Goal: Transaction & Acquisition: Obtain resource

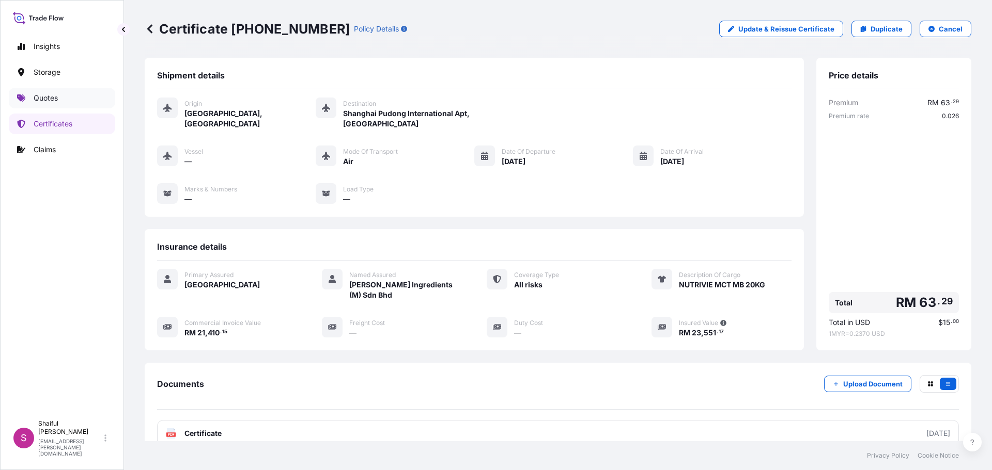
click at [69, 100] on link "Quotes" at bounding box center [62, 98] width 106 height 21
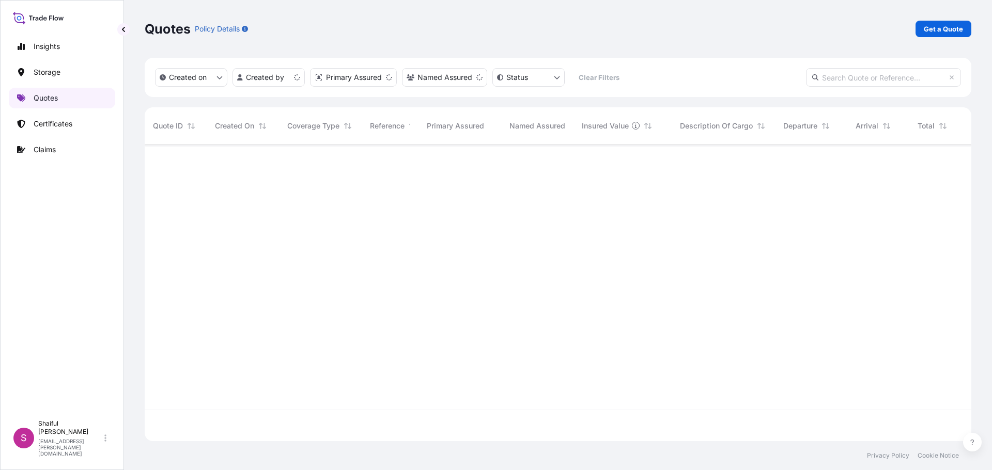
scroll to position [295, 819]
click at [936, 30] on p "Get a Quote" at bounding box center [942, 29] width 39 height 10
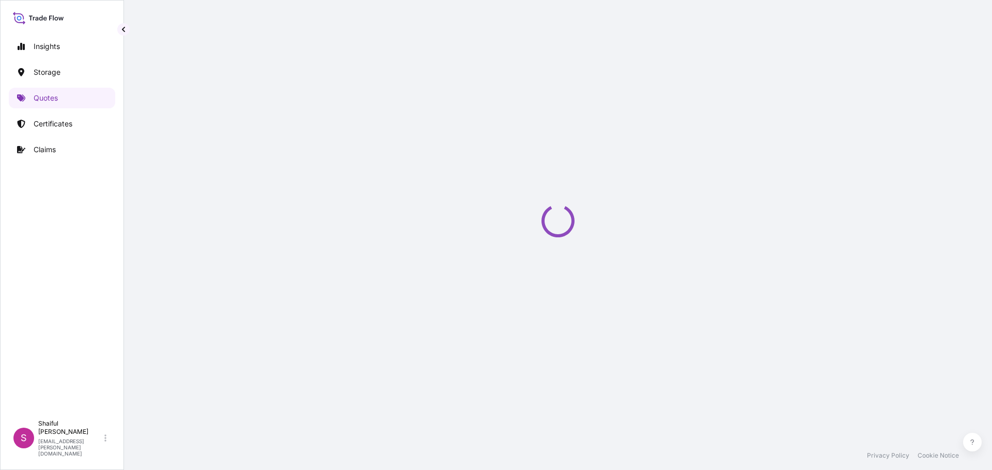
select select "Water"
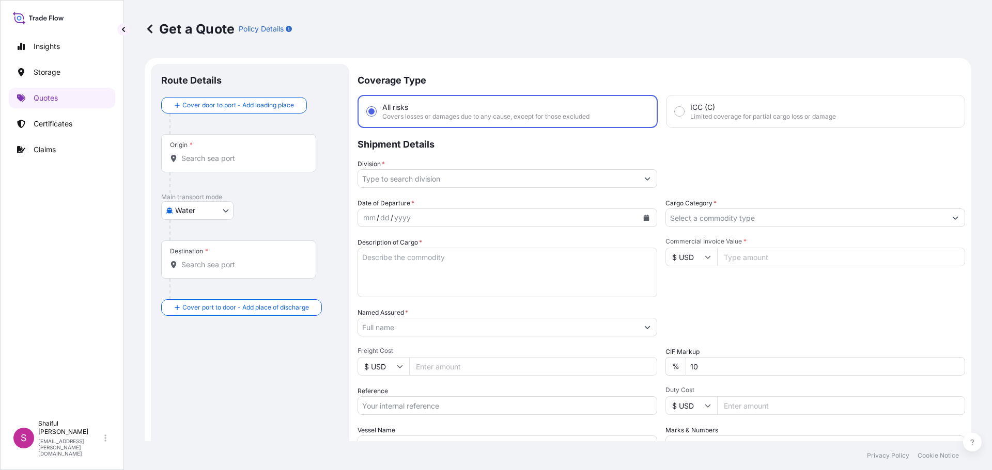
scroll to position [17, 0]
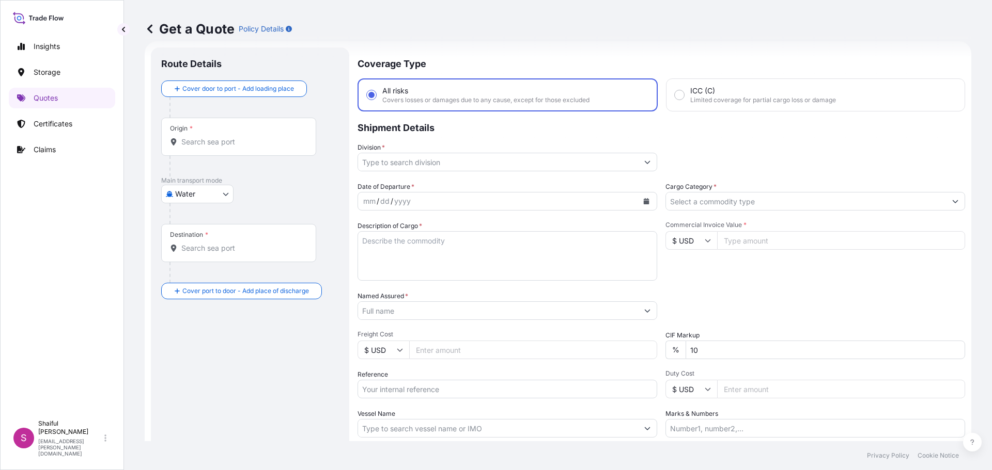
click at [197, 150] on div "Origin *" at bounding box center [238, 137] width 155 height 38
click at [197, 147] on input "Origin *" at bounding box center [242, 142] width 122 height 10
click at [200, 143] on input "Origin *" at bounding box center [242, 142] width 122 height 10
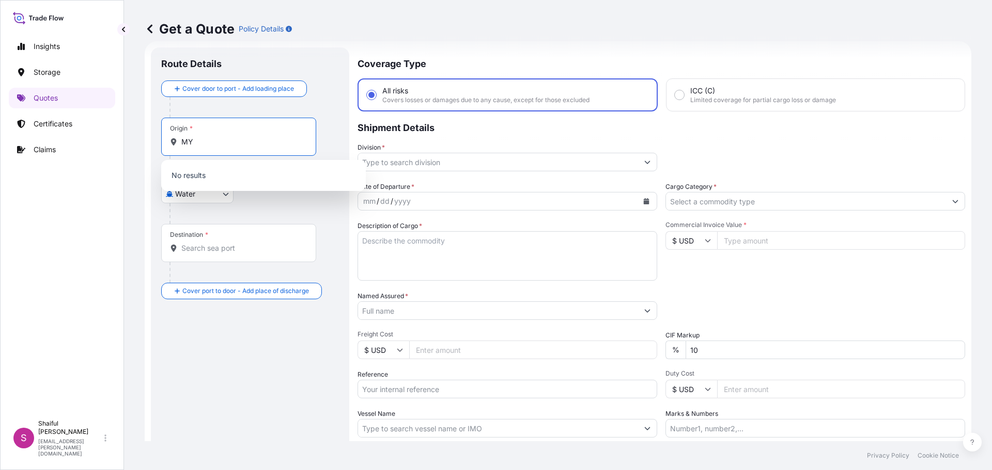
type input "M"
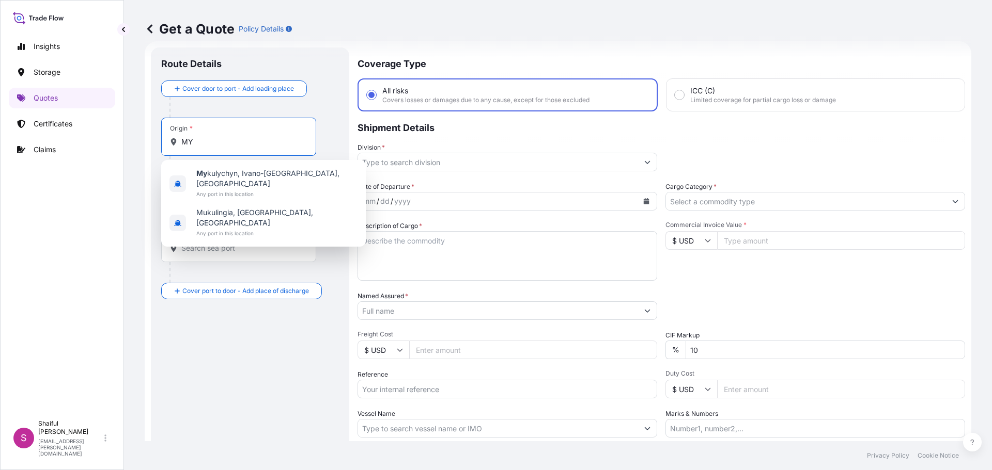
type input "M"
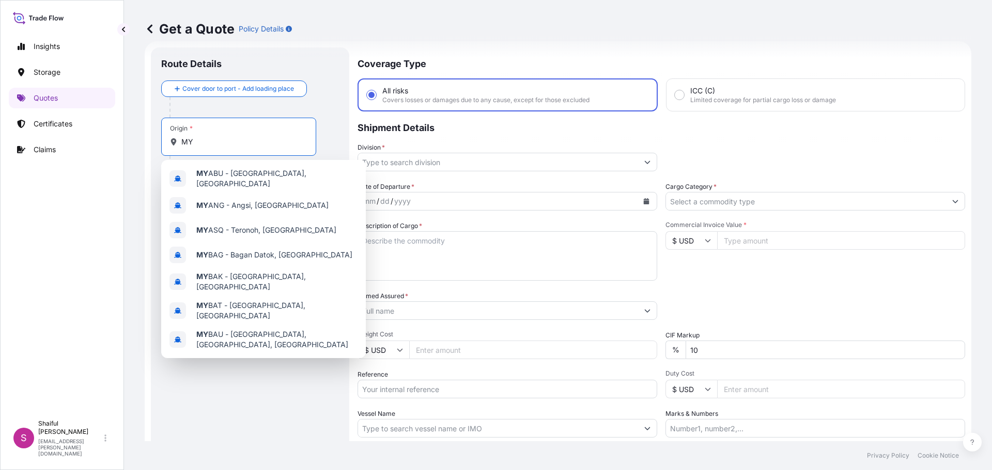
type input "M"
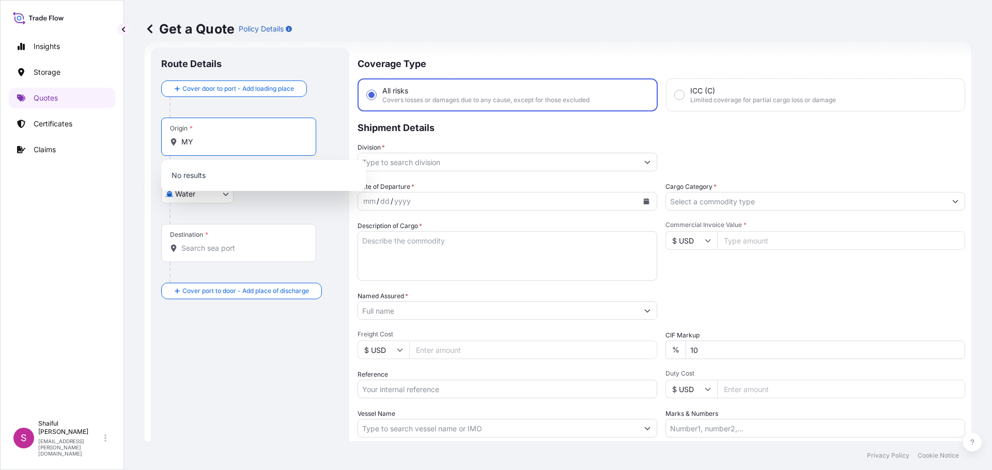
type input "M"
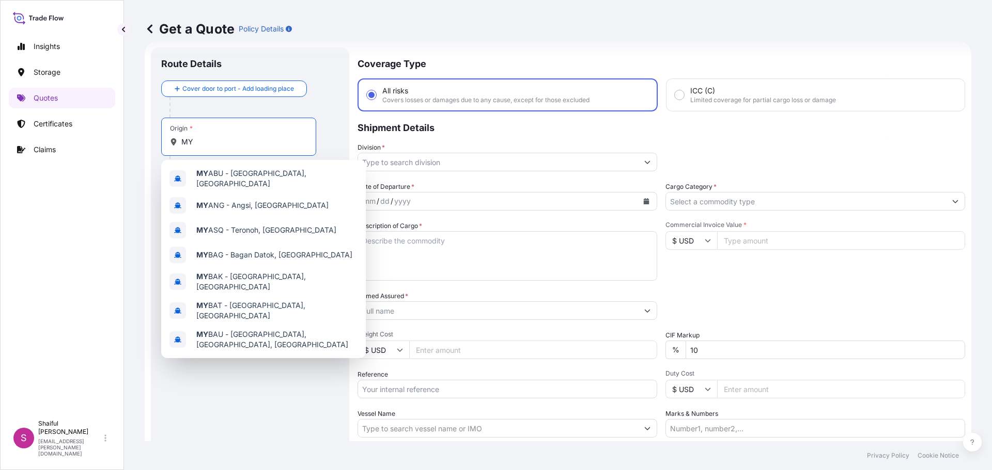
type input "M"
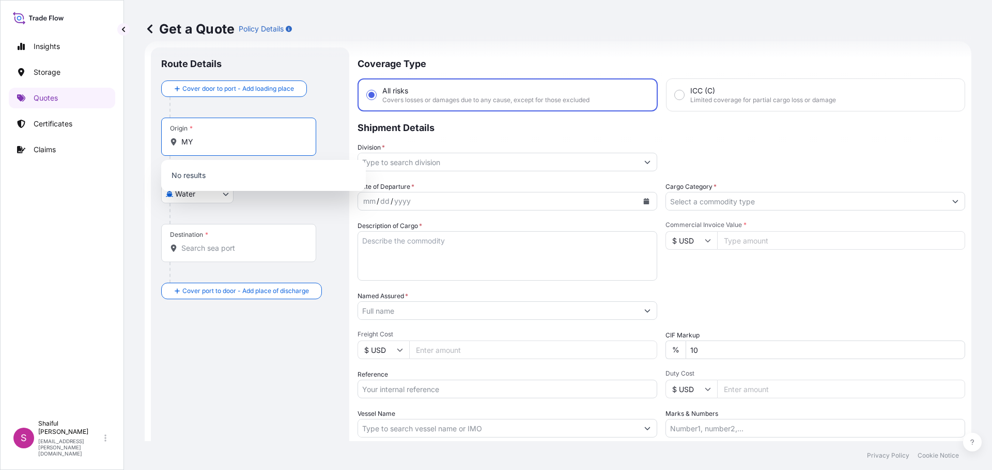
type input "M"
type input "K"
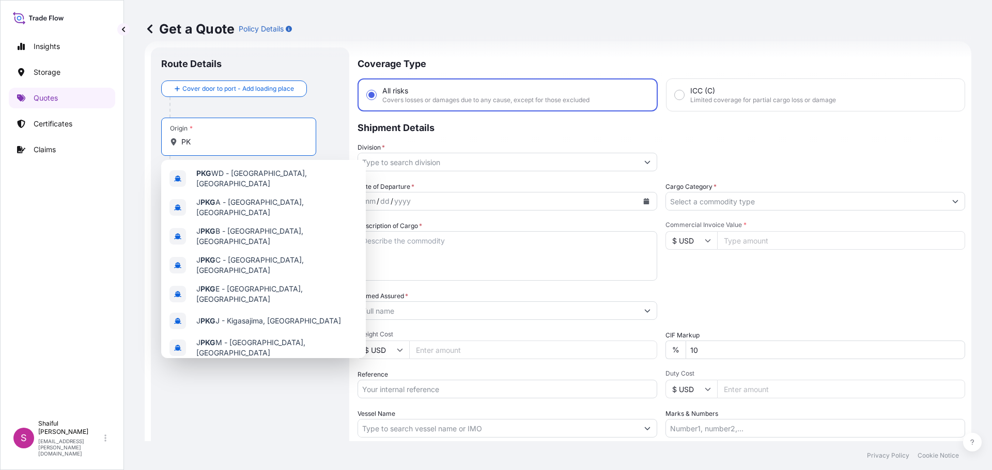
type input "P"
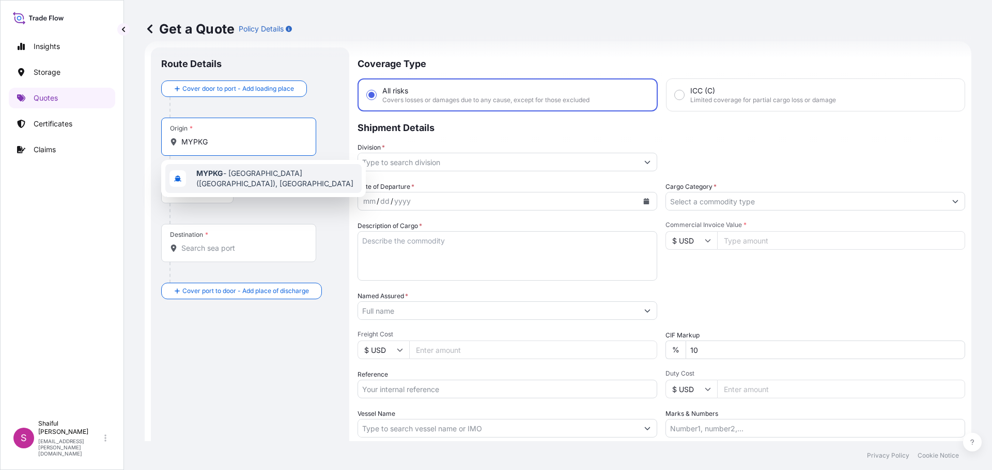
click at [228, 182] on span "MYPKG - [GEOGRAPHIC_DATA] ([GEOGRAPHIC_DATA]), [GEOGRAPHIC_DATA]" at bounding box center [276, 178] width 161 height 21
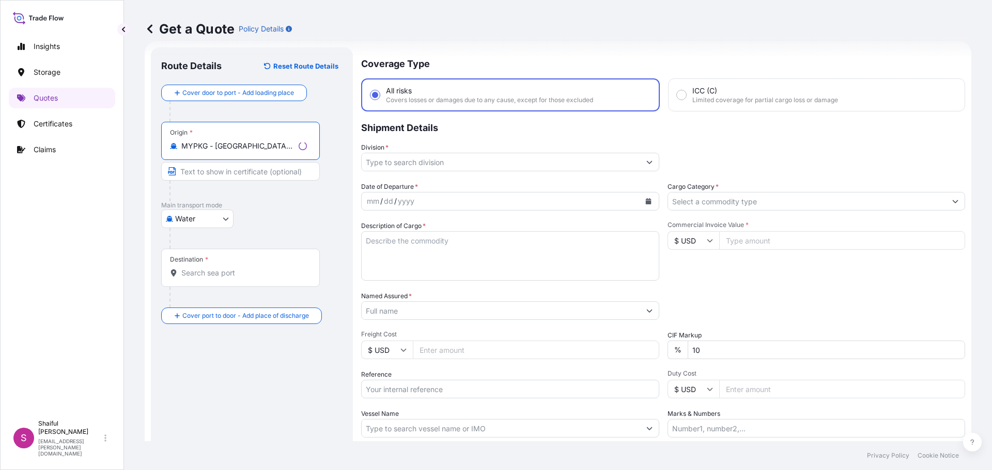
type input "MYPKG - [GEOGRAPHIC_DATA] ([GEOGRAPHIC_DATA]), [GEOGRAPHIC_DATA]"
click at [210, 272] on input "Destination *" at bounding box center [243, 273] width 125 height 10
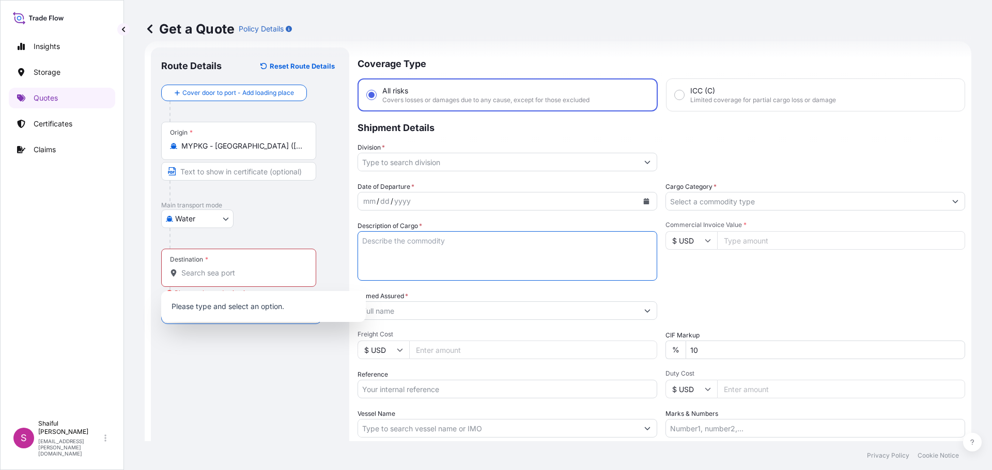
click at [400, 247] on textarea "Description of Cargo *" at bounding box center [507, 256] width 300 height 50
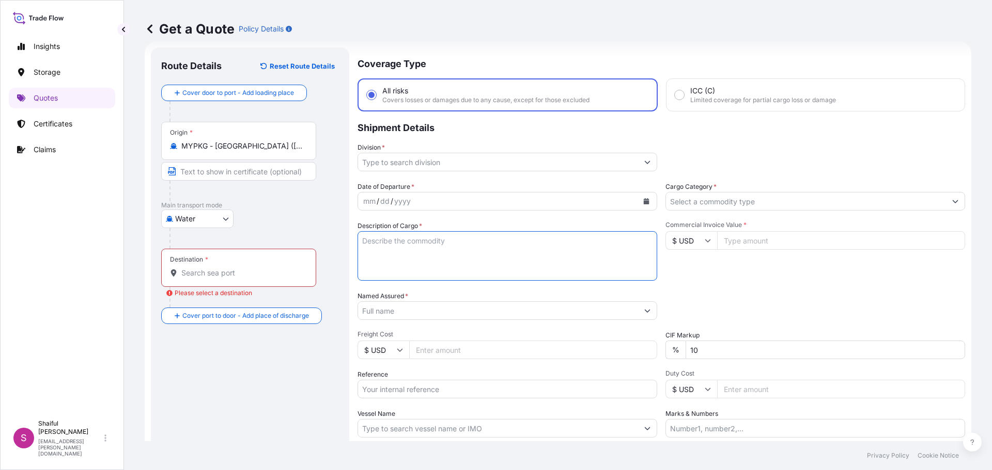
paste textarea "GTX 15W-40 6X4L EDGE 5W-40 A3/B4 6X4L MAGNATEC 10W-40 6X4L MA CRB TURBMX 15W40C…"
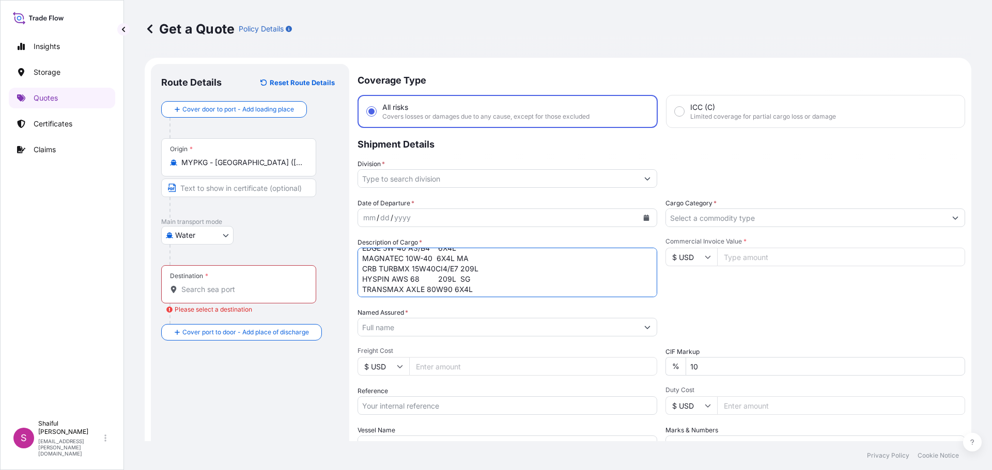
scroll to position [0, 0]
type textarea "GTX 15W-40 6X4L EDGE 5W-40 A3/B4 6X4L MAGNATEC 10W-40 6X4L MA CRB TURBMX 15W40C…"
click at [684, 214] on input "Cargo Category *" at bounding box center [806, 218] width 280 height 19
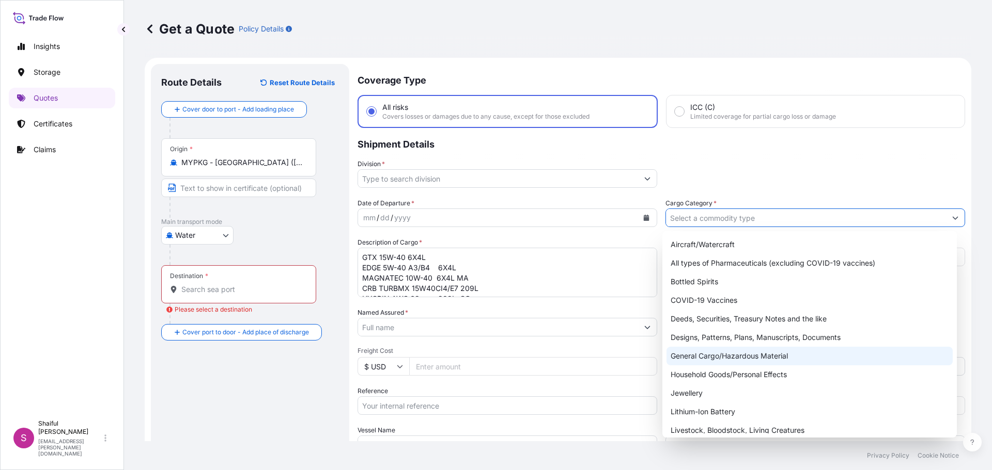
click at [760, 354] on div "General Cargo/Hazardous Material" at bounding box center [809, 356] width 287 height 19
type input "General Cargo/Hazardous Material"
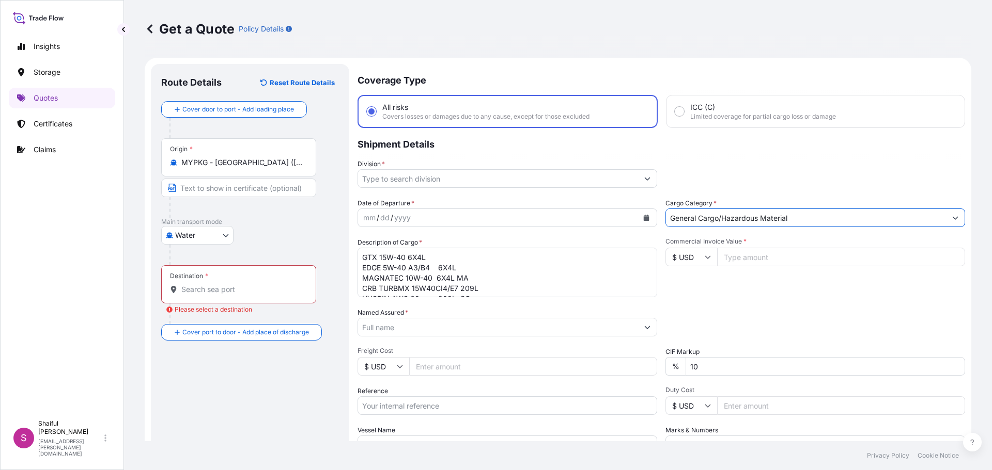
click at [583, 168] on div "Division *" at bounding box center [507, 173] width 300 height 29
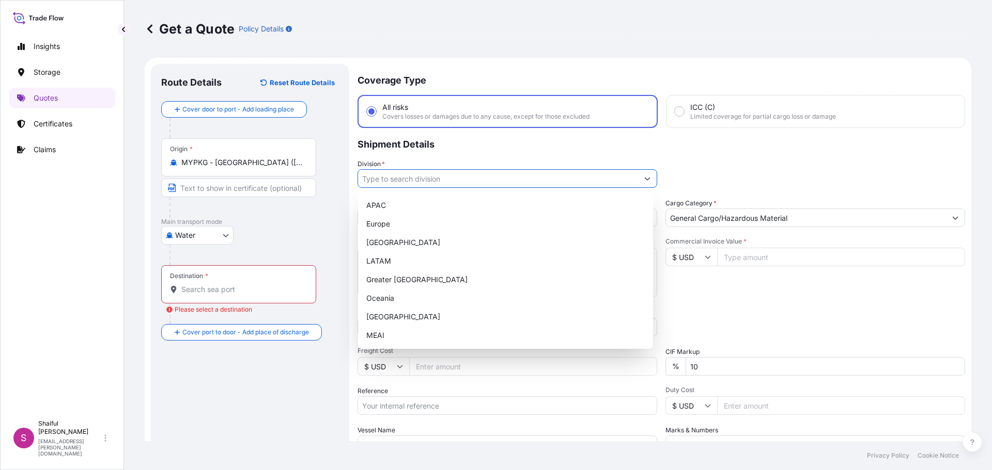
click at [577, 176] on input "Division *" at bounding box center [498, 178] width 280 height 19
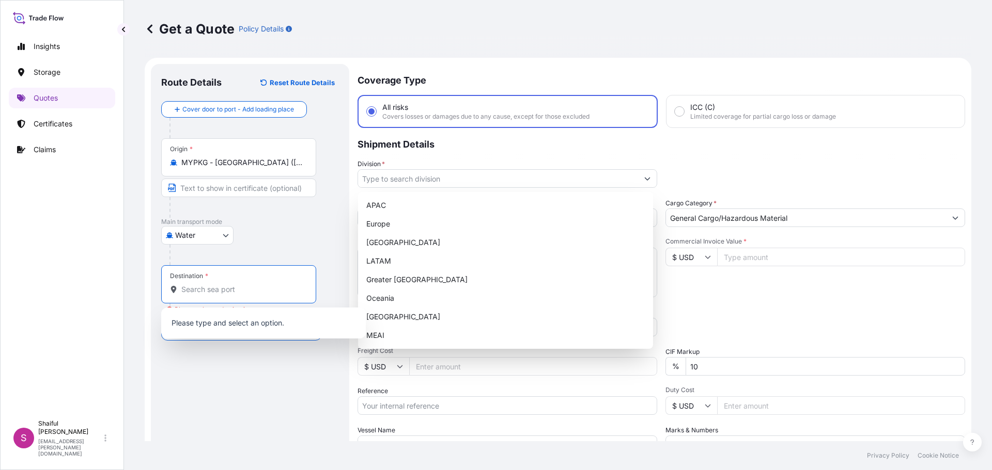
click at [233, 291] on input "Destination * Please select a destination" at bounding box center [242, 290] width 122 height 10
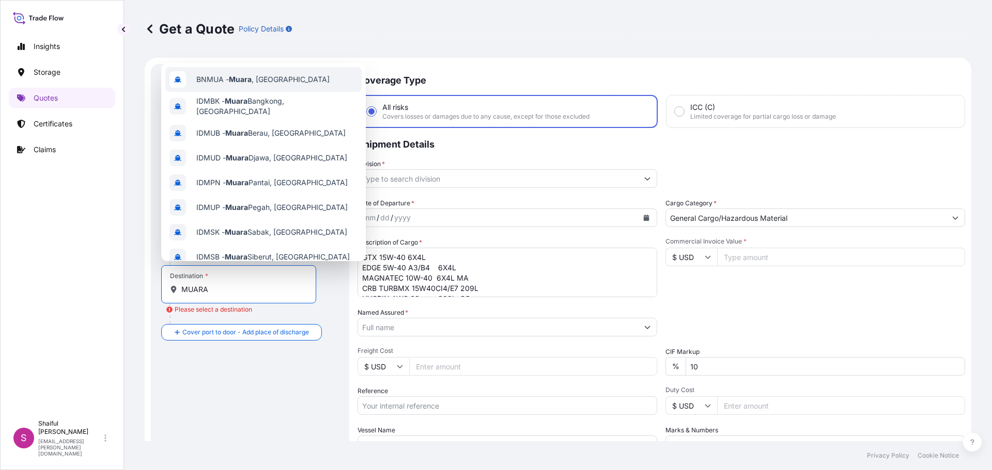
click at [280, 86] on div "BNMUA - [GEOGRAPHIC_DATA] , [GEOGRAPHIC_DATA]" at bounding box center [263, 79] width 196 height 25
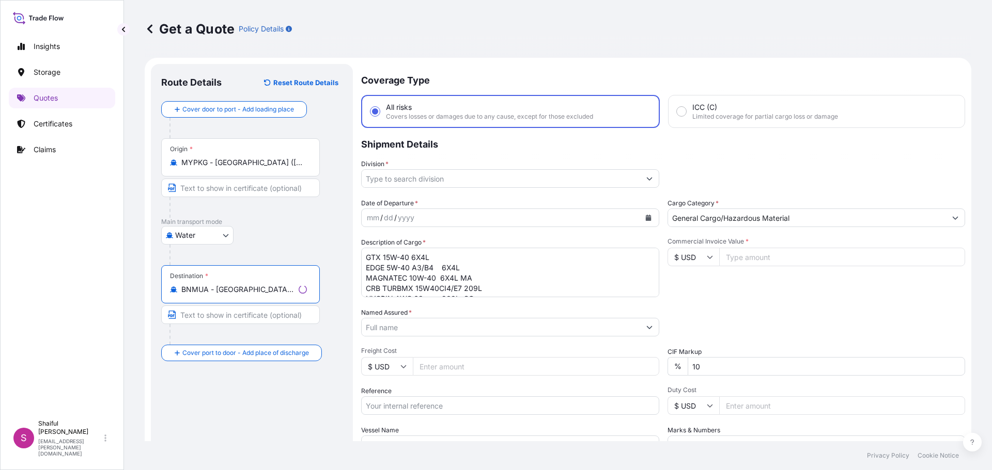
type input "BNMUA - [GEOGRAPHIC_DATA], [GEOGRAPHIC_DATA]"
click at [644, 180] on icon "Show suggestions" at bounding box center [647, 179] width 6 height 6
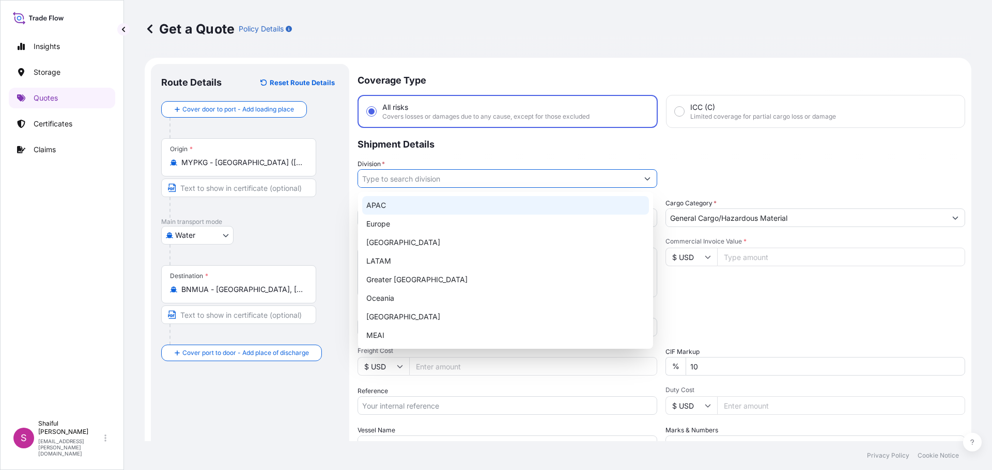
click at [450, 209] on div "APAC" at bounding box center [505, 205] width 287 height 19
click at [389, 202] on div "APAC" at bounding box center [505, 205] width 287 height 19
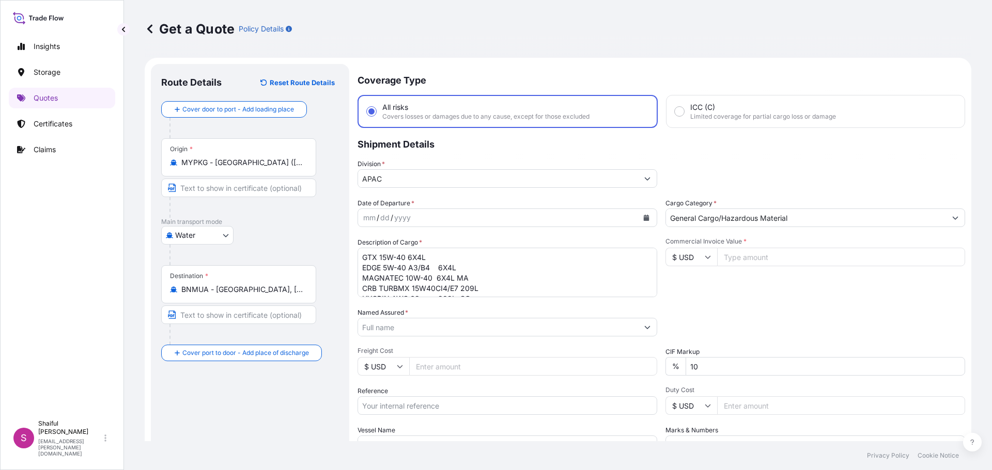
type input "Europe"
click at [437, 215] on div "mm / dd / yyyy" at bounding box center [498, 218] width 280 height 19
click at [453, 223] on div "mm / dd / yyyy" at bounding box center [498, 218] width 280 height 19
click at [643, 222] on button "Calendar" at bounding box center [646, 218] width 17 height 17
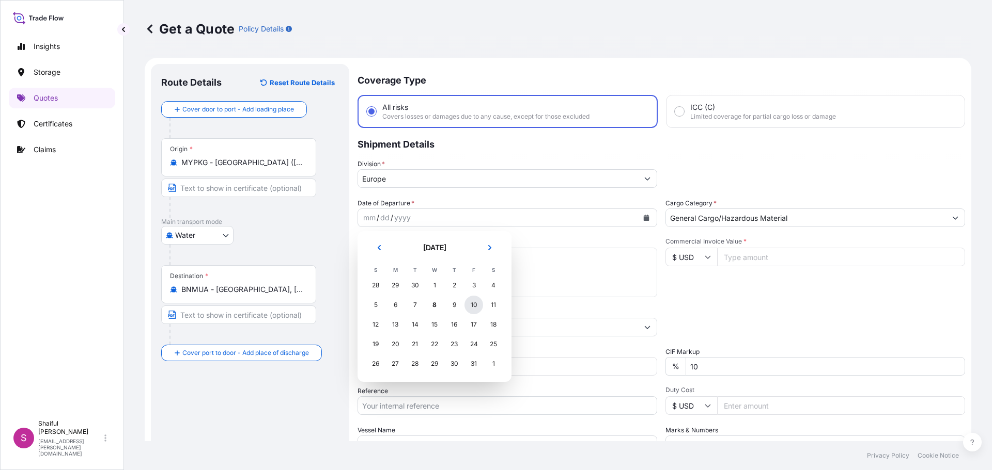
click at [470, 308] on div "10" at bounding box center [473, 305] width 19 height 19
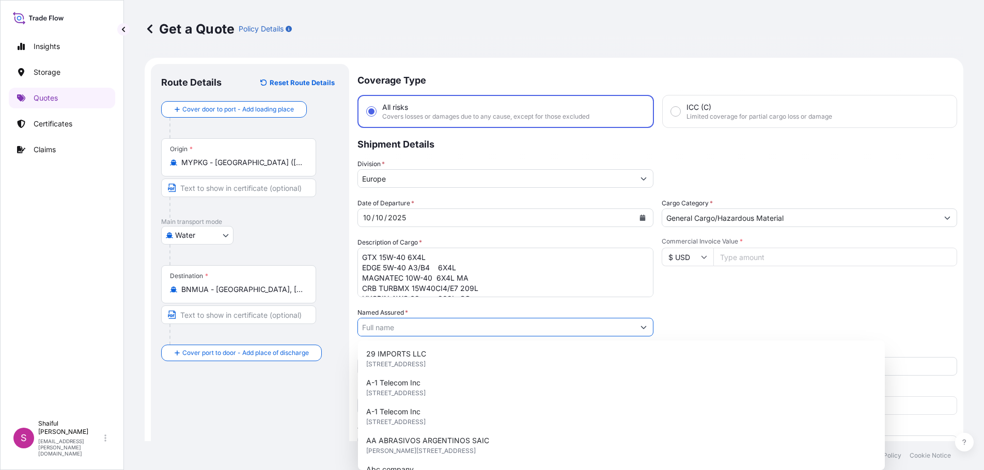
click at [509, 326] on input "Named Assured *" at bounding box center [496, 327] width 276 height 19
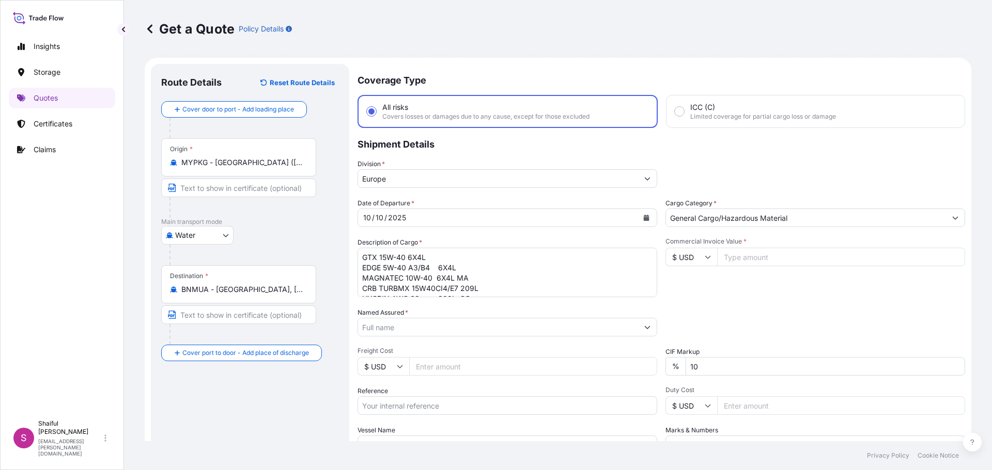
drag, startPoint x: 422, startPoint y: 326, endPoint x: 422, endPoint y: 333, distance: 6.7
click at [422, 326] on input "Named Assured *" at bounding box center [498, 327] width 280 height 19
type input "b"
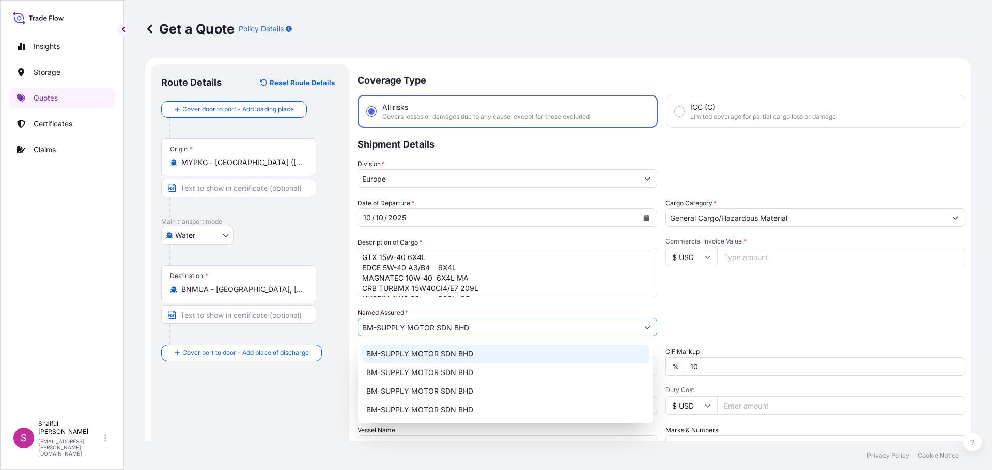
type input "BM-SUPPLY MOTOR SDN BHD"
click at [808, 295] on div "Commercial Invoice Value * $ USD" at bounding box center [815, 268] width 300 height 60
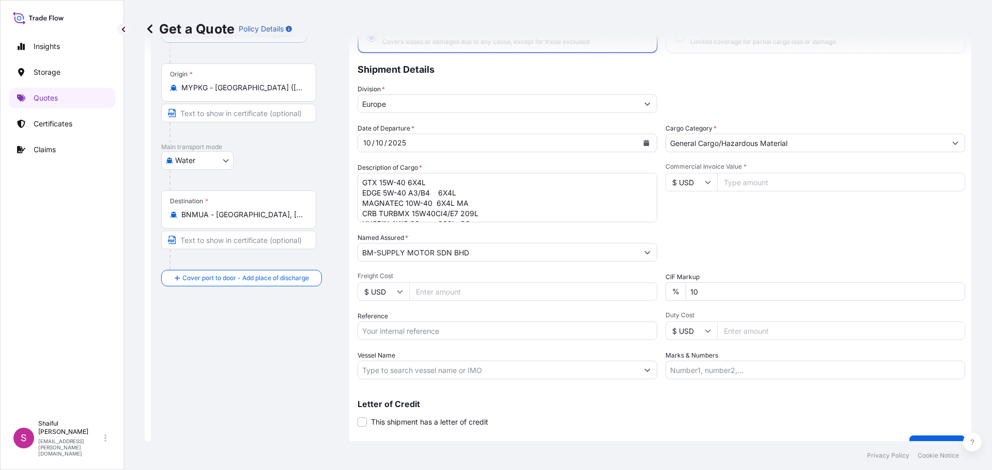
scroll to position [96, 0]
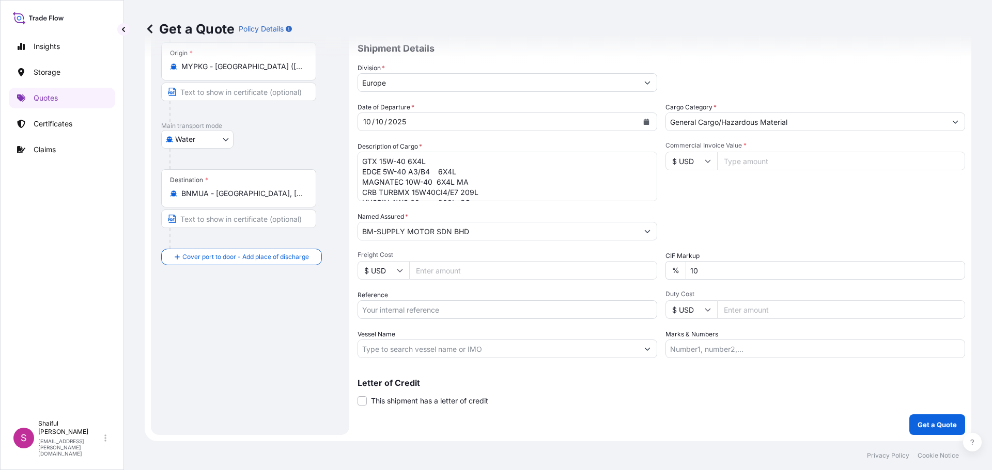
click at [711, 226] on div "Packing Category Type to search a container mode Please select a primary mode o…" at bounding box center [815, 226] width 300 height 29
click at [696, 159] on input "$ USD" at bounding box center [691, 161] width 52 height 19
click at [690, 185] on div "$ SGD" at bounding box center [687, 175] width 43 height 20
type input "$ SGD"
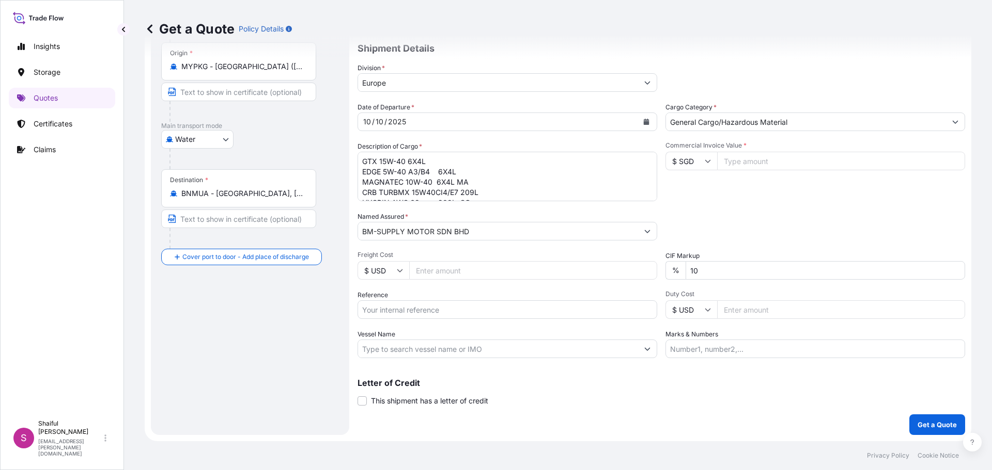
click at [744, 155] on input "Commercial Invoice Value *" at bounding box center [841, 161] width 248 height 19
type input "112966.40"
click at [714, 186] on div "Commercial Invoice Value * $ SGD 112966.40" at bounding box center [815, 172] width 300 height 60
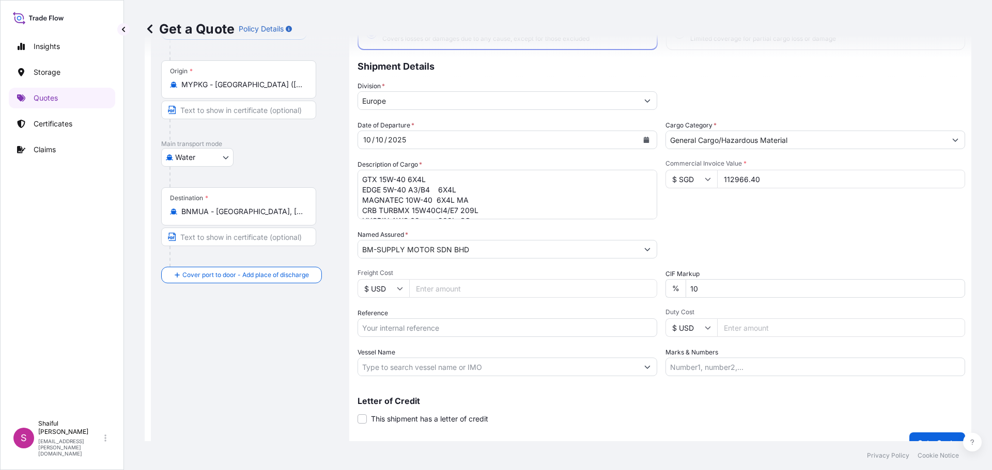
scroll to position [96, 0]
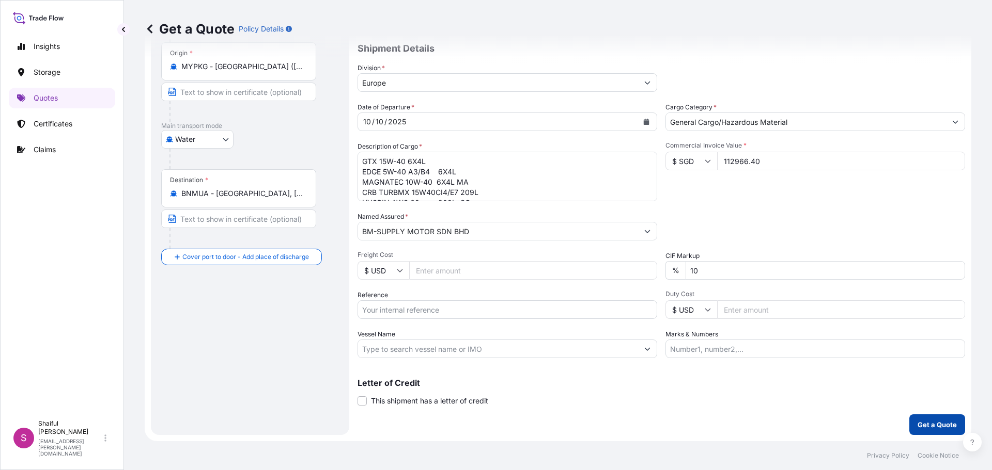
click at [916, 419] on button "Get a Quote" at bounding box center [937, 425] width 56 height 21
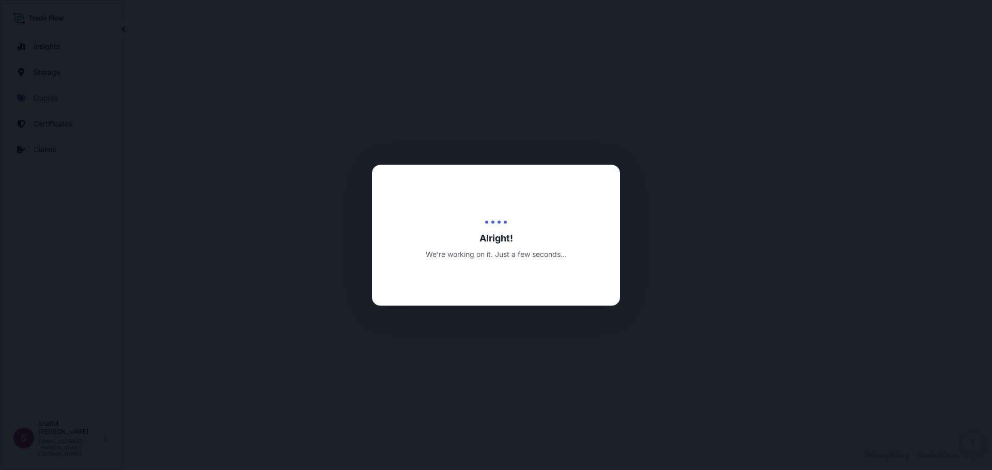
select select "Water"
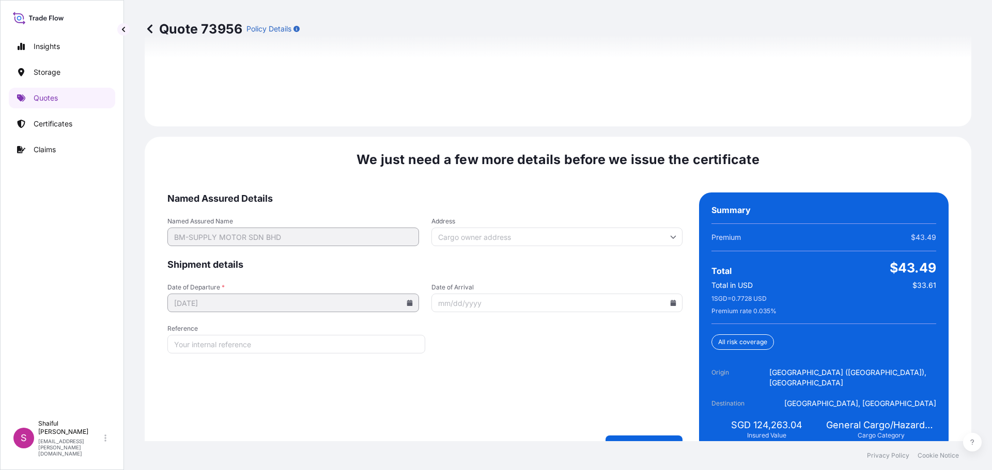
scroll to position [1530, 0]
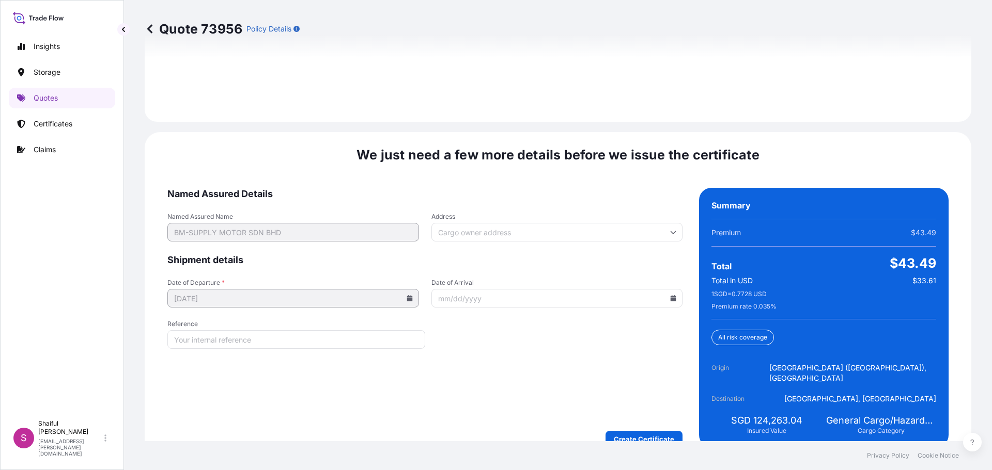
click at [672, 289] on input "Date of Arrival" at bounding box center [556, 298] width 251 height 19
click at [670, 295] on icon at bounding box center [673, 298] width 6 height 6
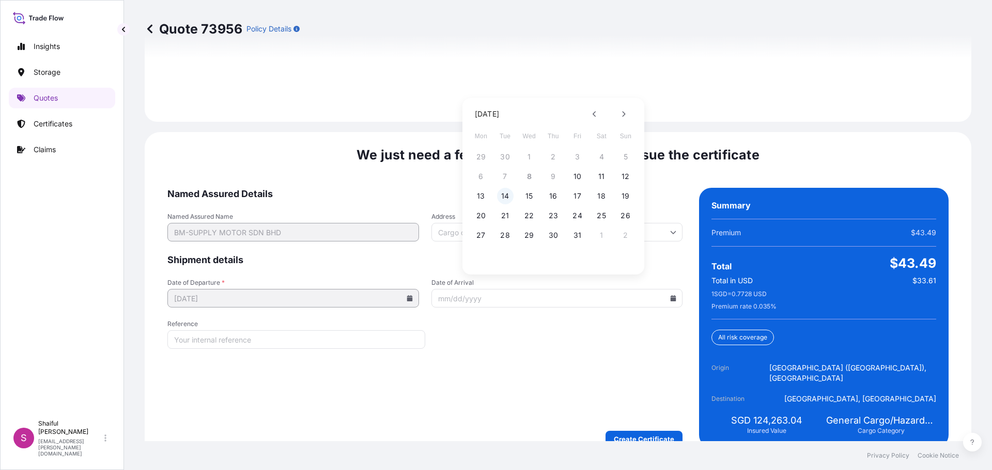
click at [508, 194] on button "14" at bounding box center [505, 196] width 17 height 17
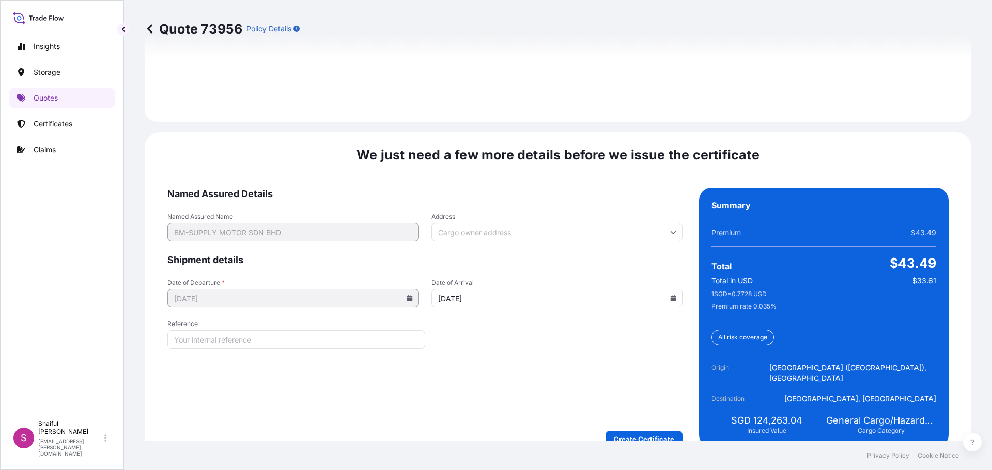
type input "[DATE]"
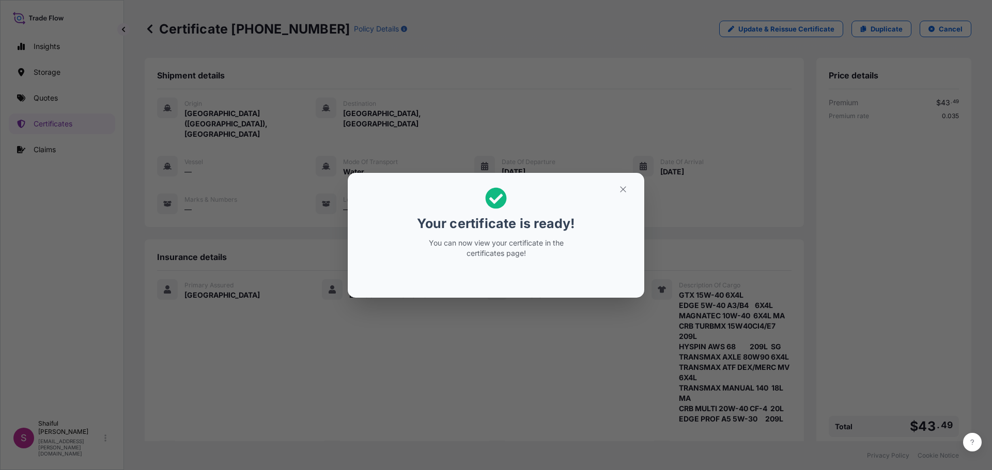
click at [743, 173] on div "Your certificate is ready! You can now view your certificate in the certificate…" at bounding box center [496, 235] width 992 height 470
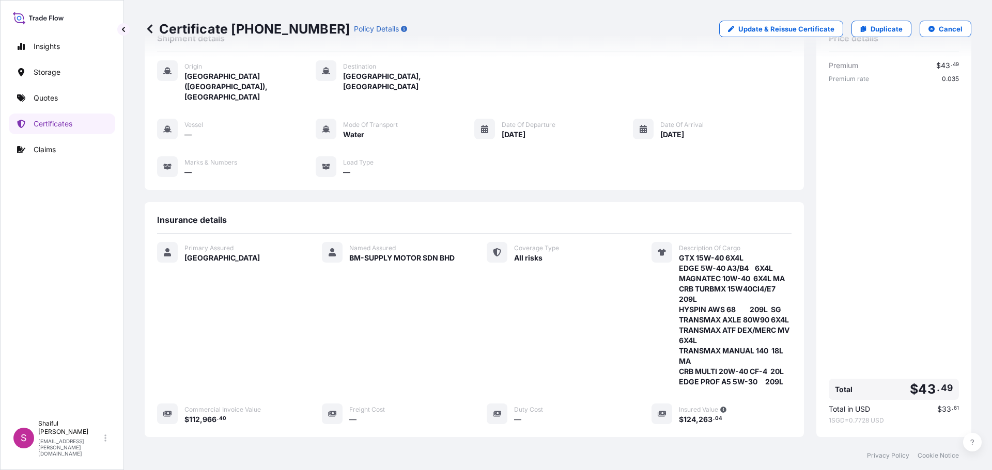
scroll to position [207, 0]
